Goal: Find specific page/section: Find specific page/section

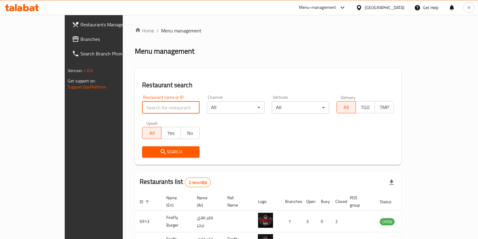
scroll to position [41, 0]
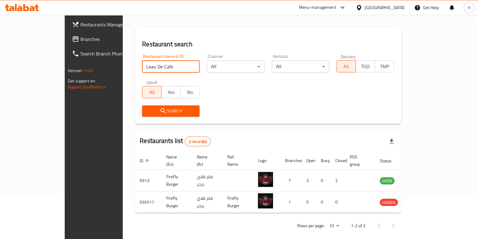
click button "Search" at bounding box center [170, 110] width 57 height 11
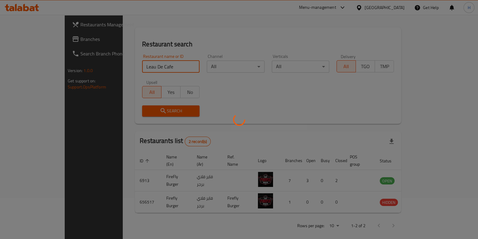
scroll to position [8, 0]
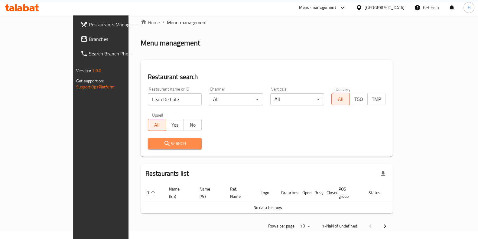
click at [153, 140] on span "Search" at bounding box center [175, 144] width 44 height 8
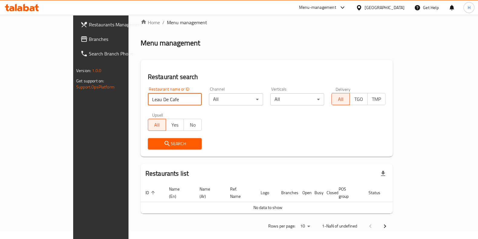
click at [159, 100] on input "Leau De Cafe" at bounding box center [175, 99] width 54 height 12
click button "Search" at bounding box center [175, 143] width 54 height 11
click at [144, 151] on div "Search" at bounding box center [174, 143] width 61 height 18
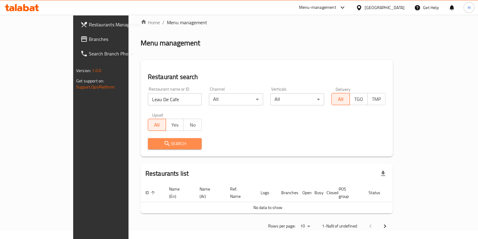
click at [153, 144] on span "Search" at bounding box center [175, 144] width 44 height 8
click at [161, 143] on span "Search" at bounding box center [175, 144] width 44 height 8
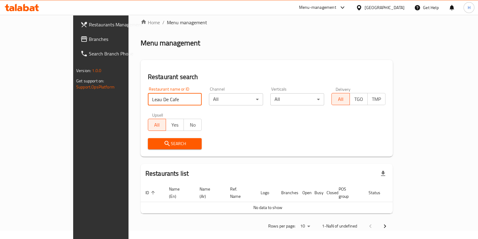
click at [150, 97] on input "Leau De Cafe" at bounding box center [175, 99] width 54 height 12
click button "Search" at bounding box center [175, 143] width 54 height 11
click at [153, 141] on span "Search" at bounding box center [175, 144] width 44 height 8
click at [148, 96] on input "Leau De" at bounding box center [175, 99] width 54 height 12
click button "Search" at bounding box center [175, 143] width 54 height 11
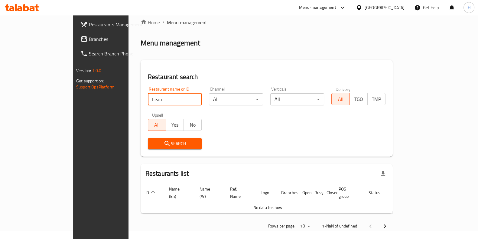
type input "Leau De Cafe"
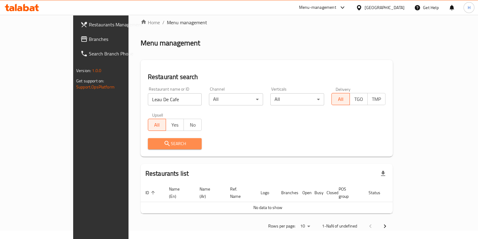
click at [153, 146] on span "Search" at bounding box center [175, 144] width 44 height 8
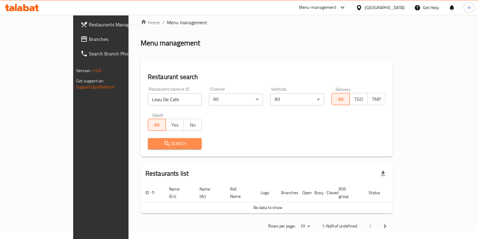
click at [153, 146] on span "Search" at bounding box center [175, 144] width 44 height 8
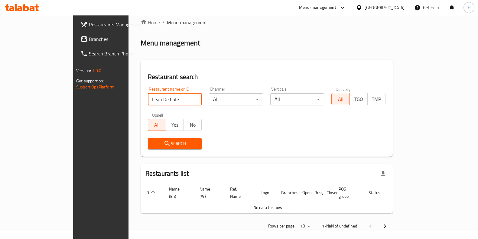
click at [156, 97] on input "Leau De Cafe" at bounding box center [175, 99] width 54 height 12
click button "Search" at bounding box center [175, 143] width 54 height 11
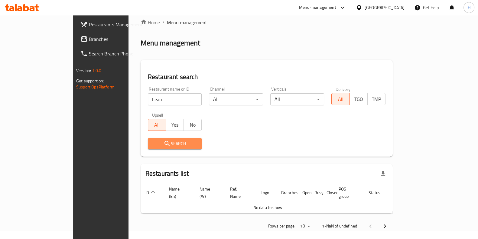
click at [153, 144] on span "Search" at bounding box center [175, 144] width 44 height 8
click at [153, 146] on span "Search" at bounding box center [175, 144] width 44 height 8
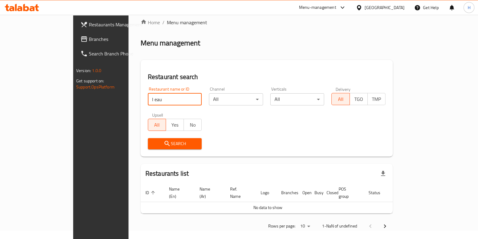
click at [148, 99] on input "l eau" at bounding box center [175, 99] width 54 height 12
type input "l"
click button "Search" at bounding box center [175, 143] width 54 height 11
click at [148, 98] on input "duc afe" at bounding box center [175, 99] width 54 height 12
click button "Search" at bounding box center [175, 143] width 54 height 11
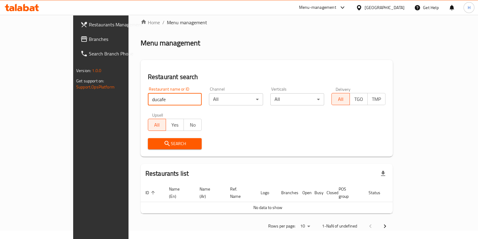
click button "Search" at bounding box center [175, 143] width 54 height 11
type input "du cafe"
click button "Search" at bounding box center [175, 143] width 54 height 11
